Goal: Register for event/course

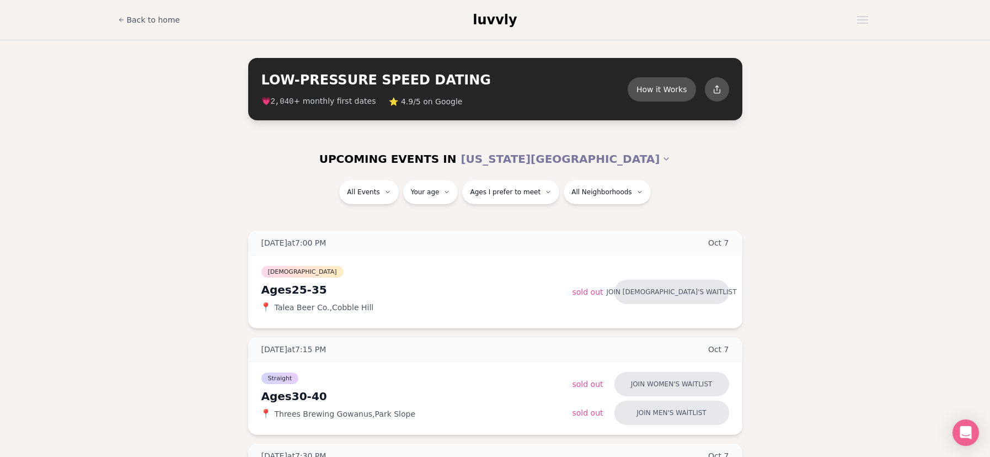
click at [828, 191] on div "All Events Your age Ages I prefer to meet All Neighborhoods" at bounding box center [495, 198] width 990 height 37
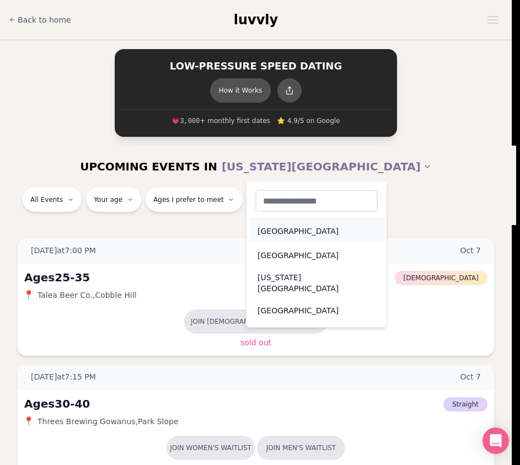
click at [311, 225] on div "Seattle" at bounding box center [317, 231] width 136 height 24
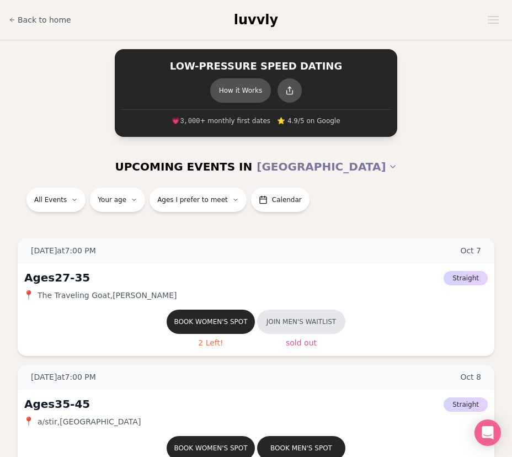
click at [353, 183] on div "UPCOMING EVENTS IN SEATTLE" at bounding box center [256, 167] width 512 height 42
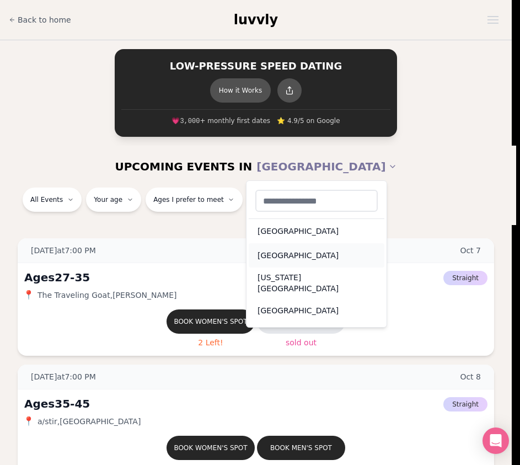
click at [291, 246] on div "Portland" at bounding box center [317, 255] width 136 height 24
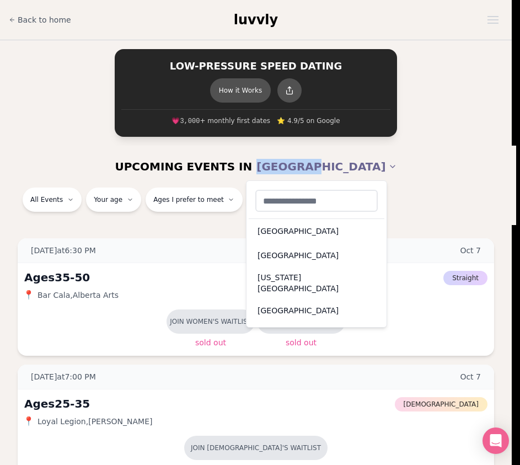
click at [337, 303] on div "San Francisco" at bounding box center [317, 310] width 136 height 24
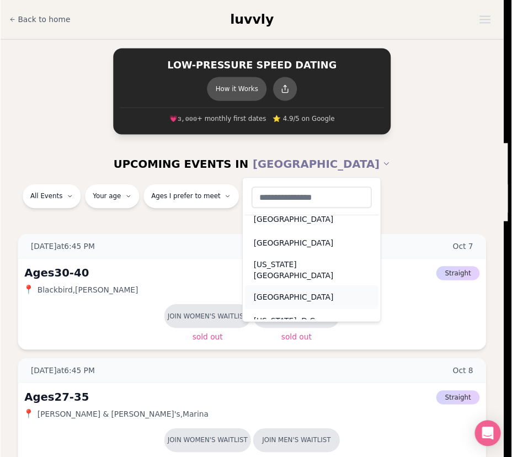
scroll to position [15, 0]
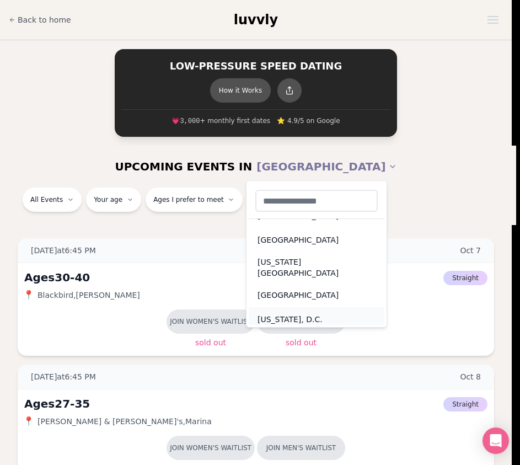
click at [305, 313] on div "Washington, D.C." at bounding box center [317, 319] width 136 height 24
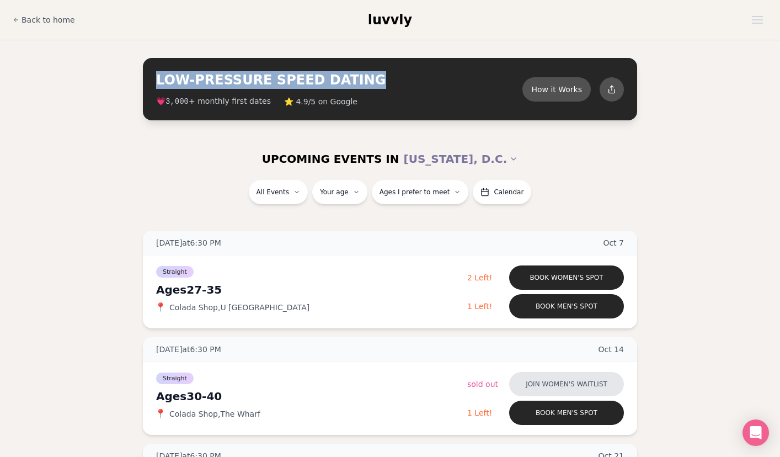
drag, startPoint x: 155, startPoint y: 83, endPoint x: 388, endPoint y: 76, distance: 233.3
click at [388, 76] on div "LOW-PRESSURE SPEED DATING How it Works 💗 3,000 + monthly first dates ⭐ 4.9/5 on…" at bounding box center [390, 89] width 494 height 62
copy h2 "LOW-PRESSURE SPEED DATING"
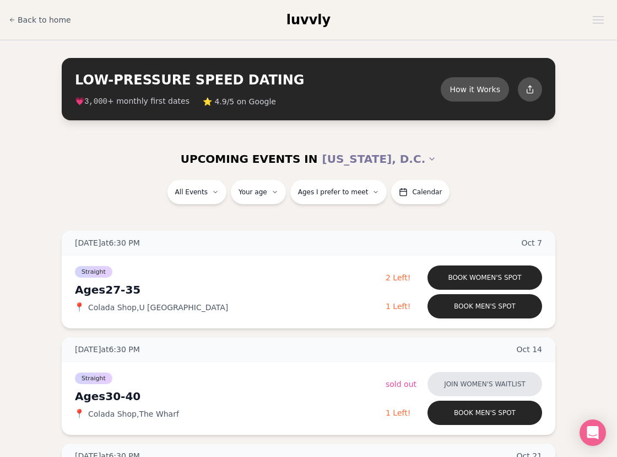
click at [289, 23] on div "Back to home luvvly" at bounding box center [309, 20] width 600 height 22
click at [296, 22] on span "luvvly" at bounding box center [309, 19] width 44 height 15
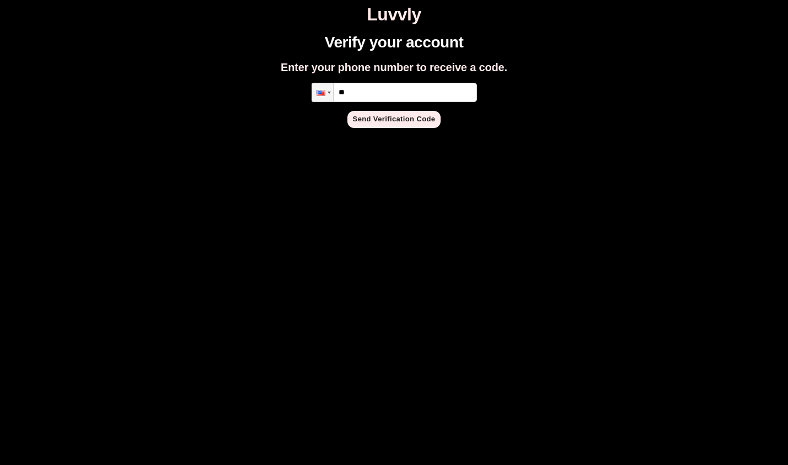
click at [367, 15] on h1 "Luvvly" at bounding box center [393, 14] width 779 height 20
click at [418, 19] on h1 "Luvvly" at bounding box center [393, 14] width 779 height 20
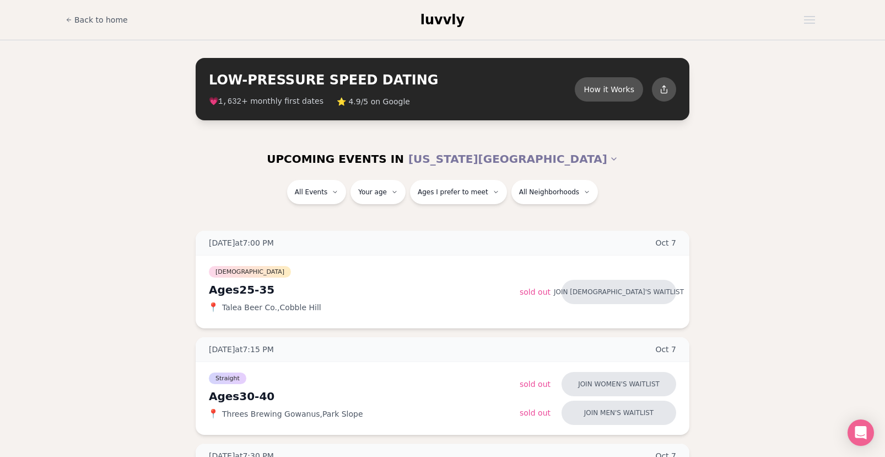
click at [442, 18] on span "luvvly" at bounding box center [443, 19] width 44 height 15
